Goal: Find specific page/section

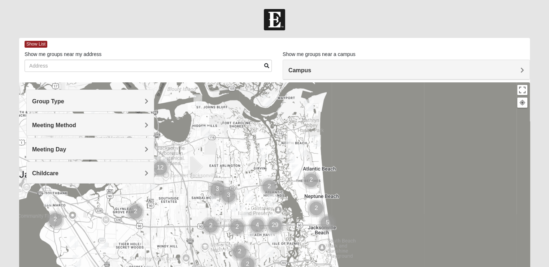
click at [81, 104] on h4 "Group Type" at bounding box center [90, 101] width 116 height 7
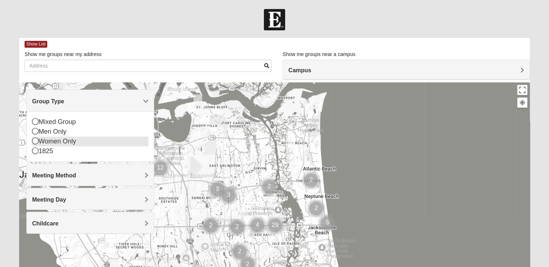
click at [36, 142] on icon at bounding box center [35, 140] width 6 height 6
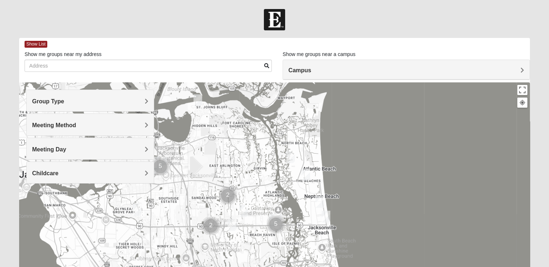
click at [36, 150] on span "Meeting Day" at bounding box center [49, 149] width 34 height 6
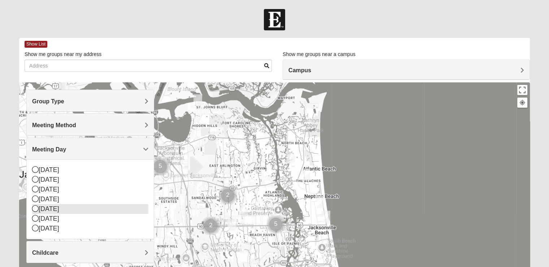
click at [35, 207] on icon at bounding box center [35, 208] width 6 height 6
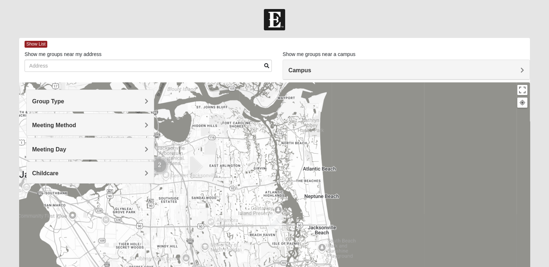
click at [456, 166] on div at bounding box center [274, 226] width 510 height 289
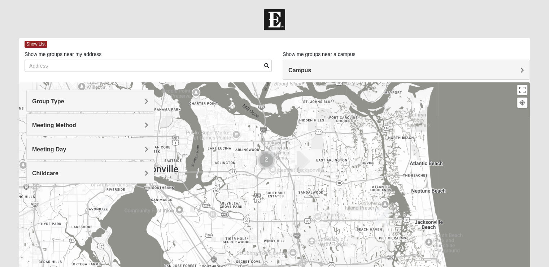
drag, startPoint x: 368, startPoint y: 173, endPoint x: 485, endPoint y: 171, distance: 116.5
click at [485, 171] on div at bounding box center [274, 226] width 510 height 289
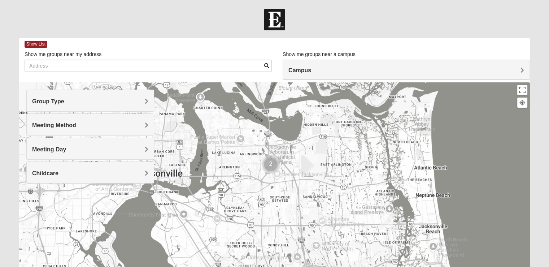
click at [112, 204] on img "Womens Elksnis 32205" at bounding box center [109, 207] width 14 height 18
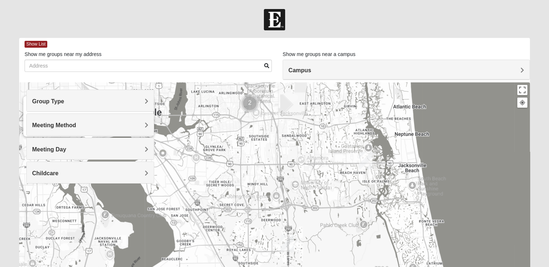
drag, startPoint x: 255, startPoint y: 187, endPoint x: 229, endPoint y: 128, distance: 64.2
click at [224, 126] on div "Womens Elksnis 32205 [DATE] AM Women Only In Person No Childcare Learn More" at bounding box center [274, 226] width 510 height 289
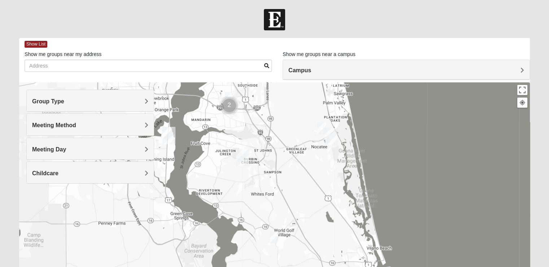
click at [274, 237] on img "Womens Edwards" at bounding box center [274, 237] width 14 height 18
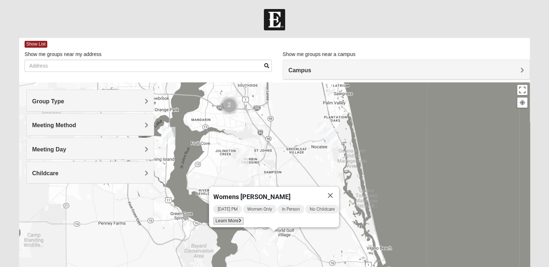
click at [228, 220] on span "Learn More" at bounding box center [228, 221] width 30 height 8
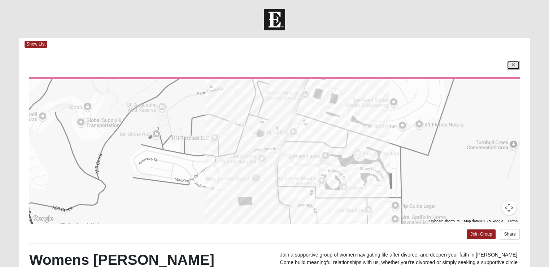
click at [514, 64] on icon at bounding box center [512, 65] width 3 height 4
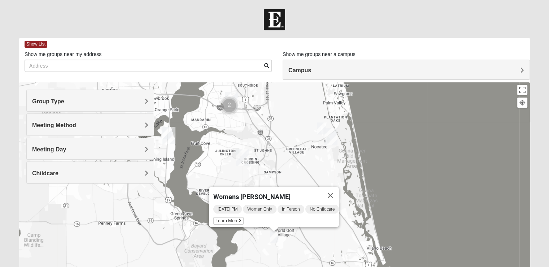
click at [320, 128] on img "Womens Bonner 32081" at bounding box center [321, 128] width 14 height 18
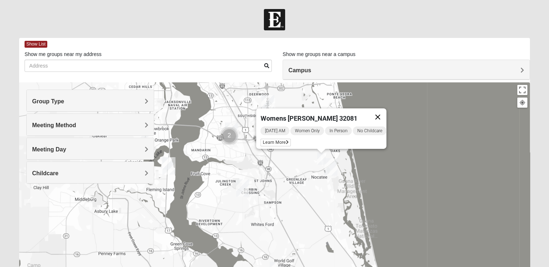
click at [381, 112] on button "Close" at bounding box center [377, 116] width 17 height 17
